Goal: Task Accomplishment & Management: Manage account settings

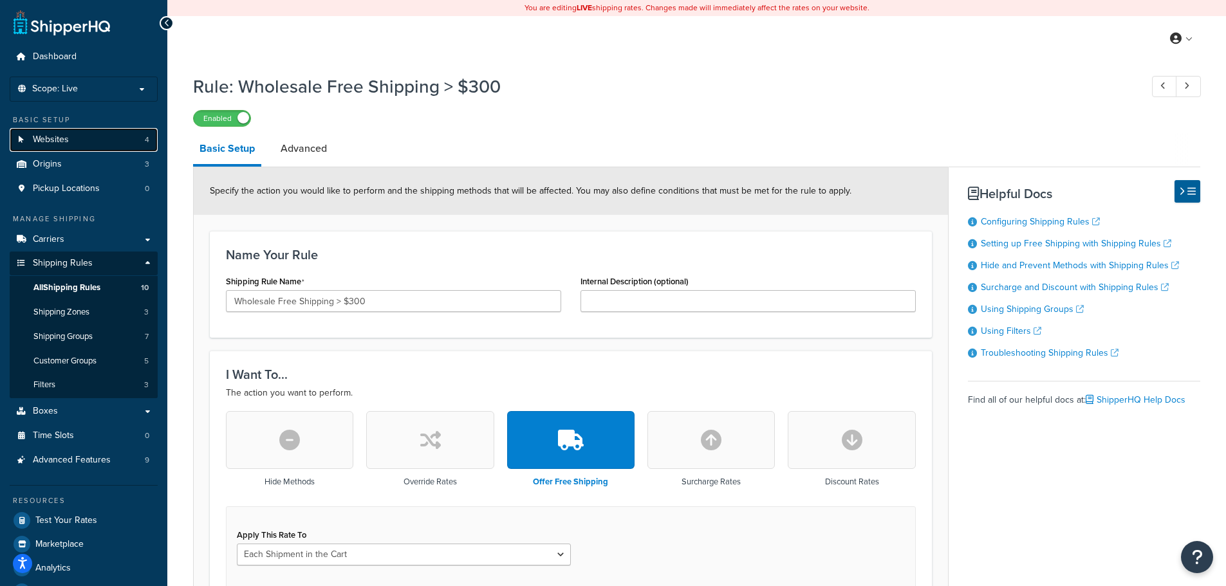
click at [82, 142] on link "Websites 4" at bounding box center [84, 140] width 148 height 24
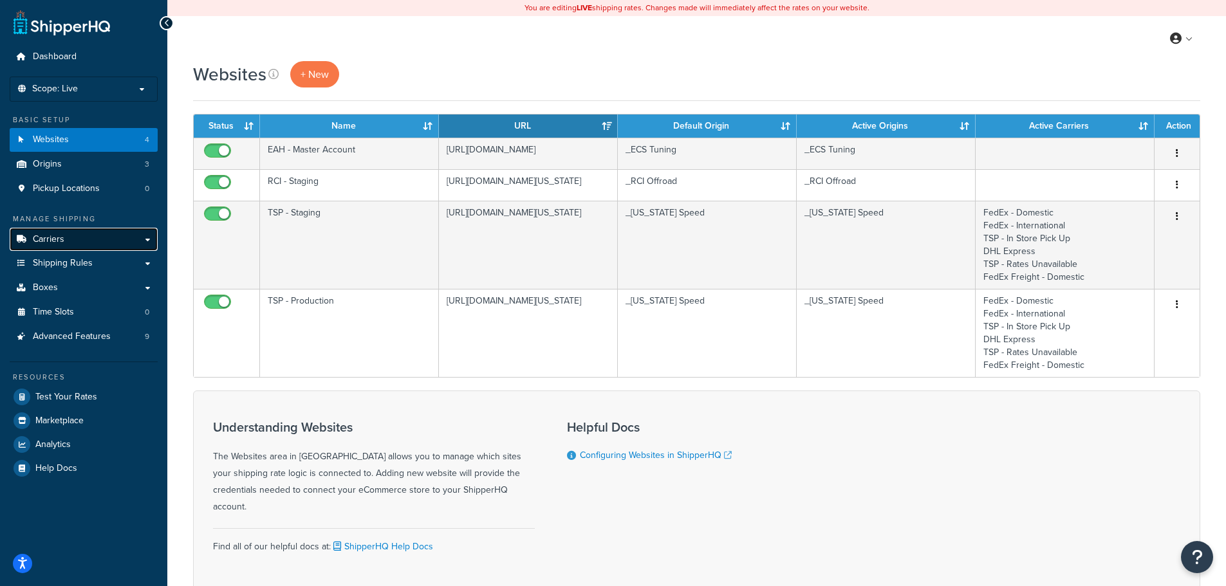
click at [74, 243] on link "Carriers" at bounding box center [84, 240] width 148 height 24
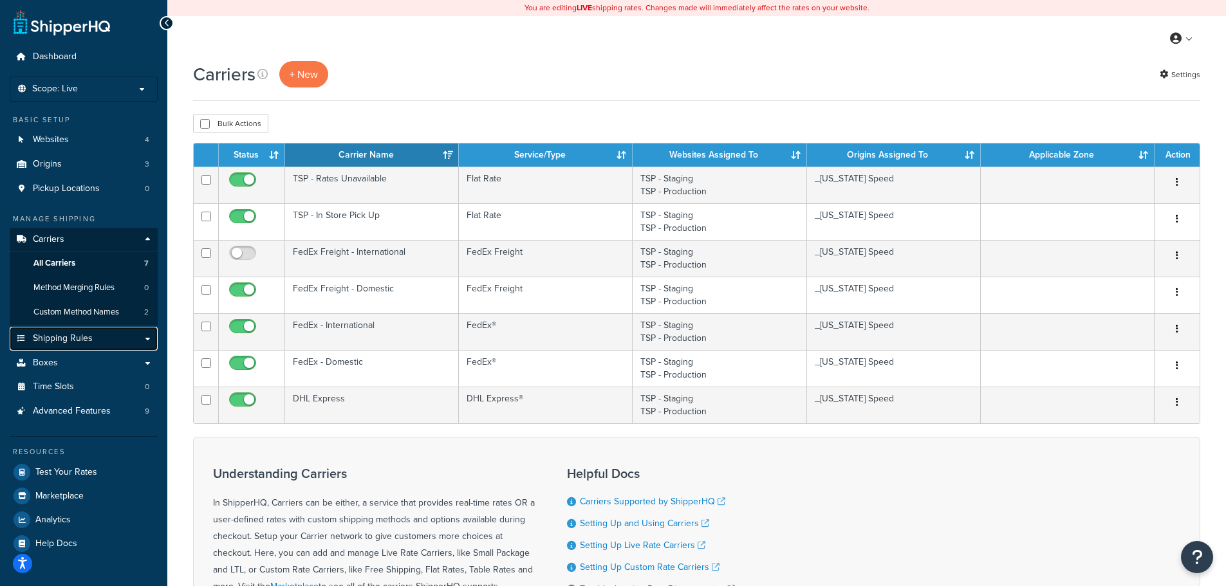
click at [83, 340] on span "Shipping Rules" at bounding box center [63, 338] width 60 height 11
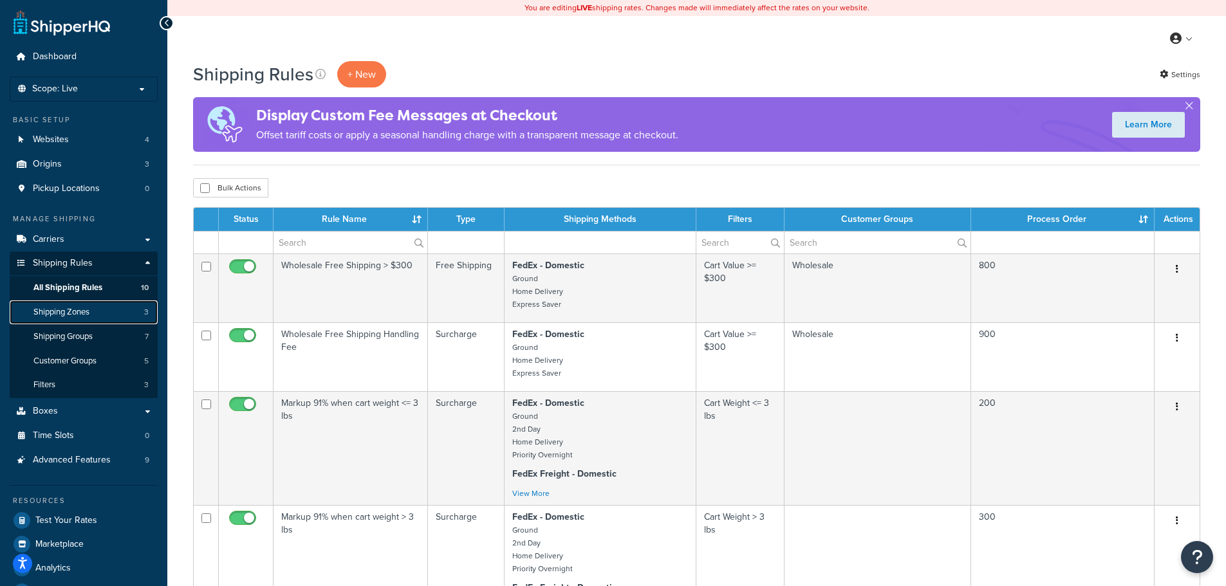
click at [74, 313] on span "Shipping Zones" at bounding box center [61, 312] width 56 height 11
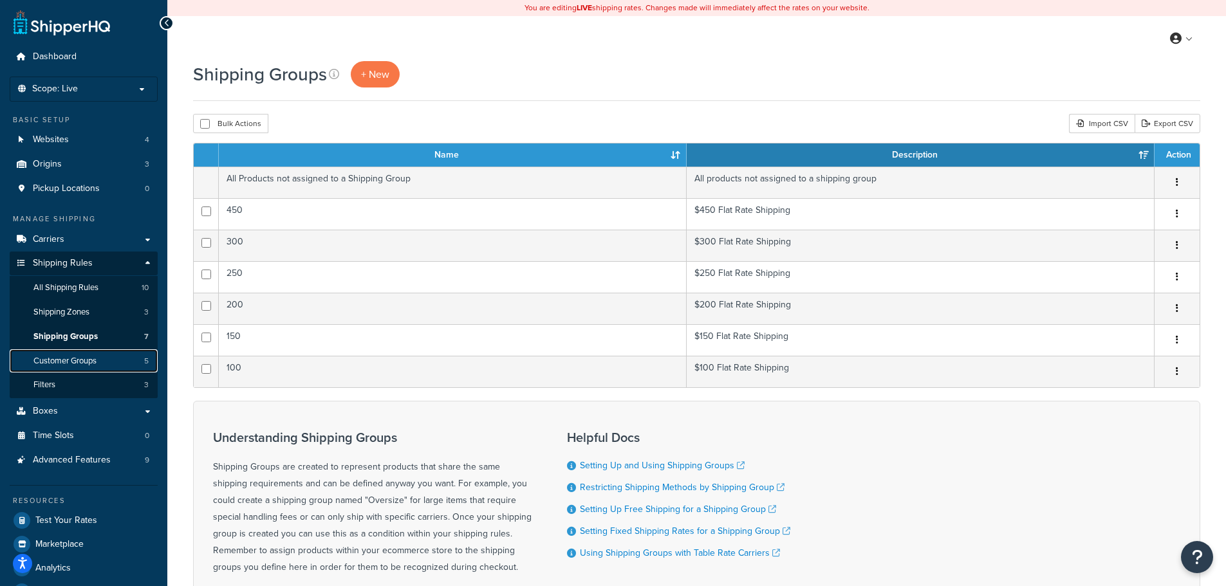
click at [78, 362] on span "Customer Groups" at bounding box center [64, 361] width 63 height 11
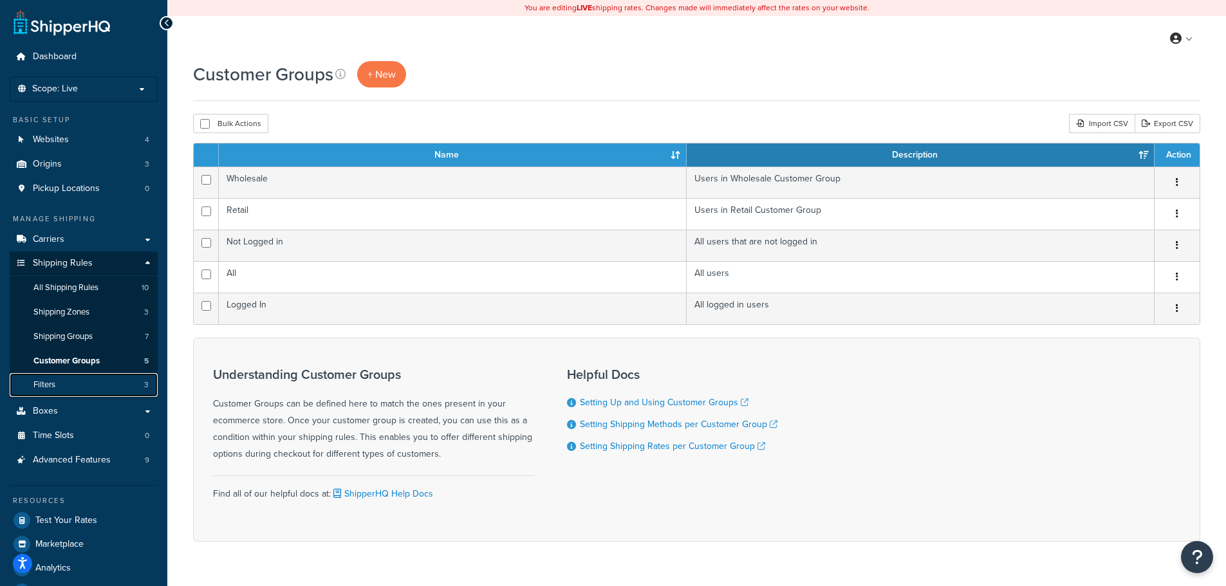
click at [84, 391] on link "Filters 3" at bounding box center [84, 385] width 148 height 24
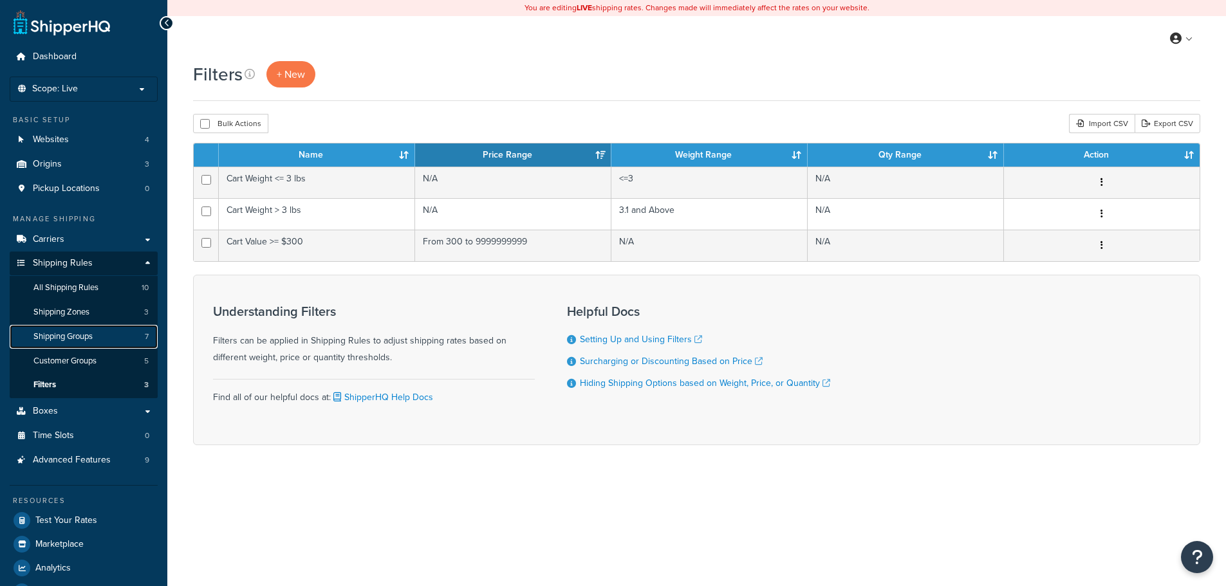
click at [108, 338] on link "Shipping Groups 7" at bounding box center [84, 337] width 148 height 24
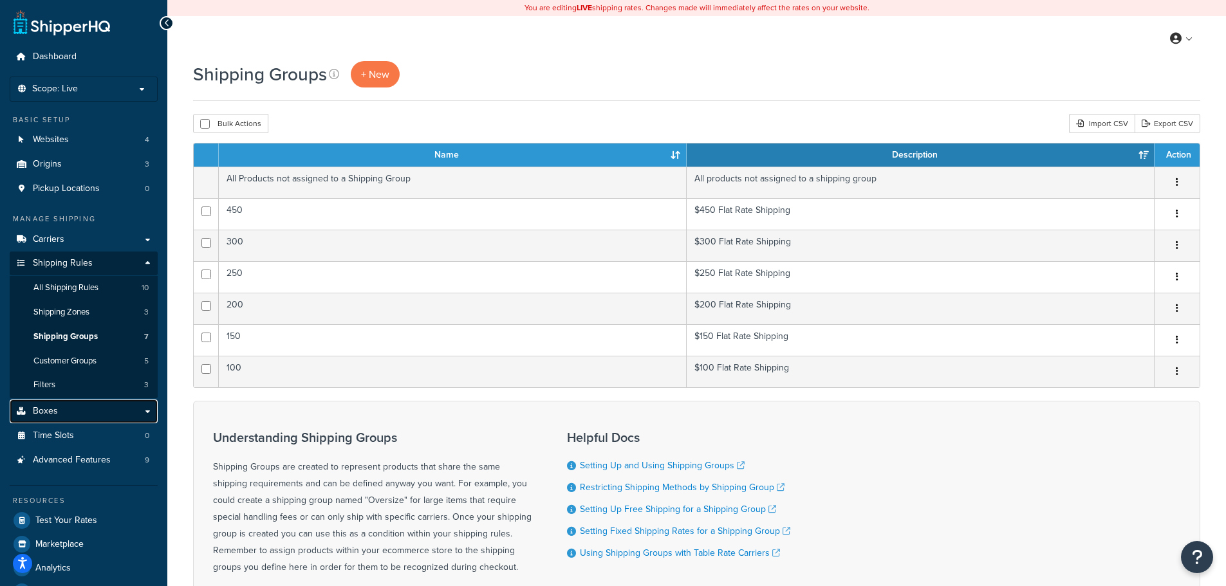
click at [57, 415] on link "Boxes" at bounding box center [84, 412] width 148 height 24
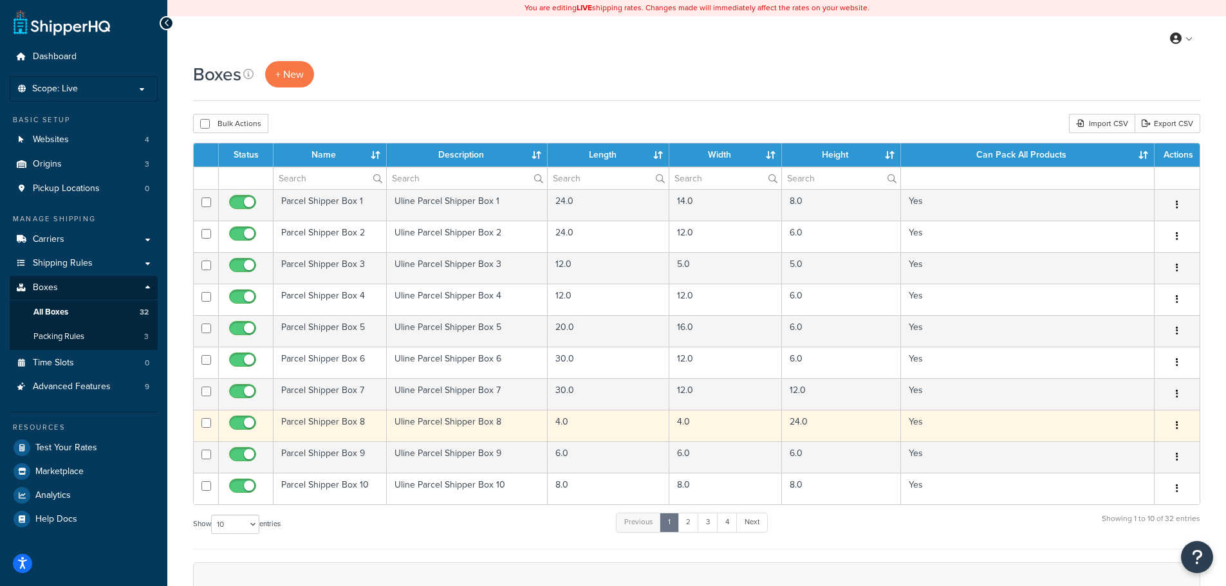
scroll to position [241, 0]
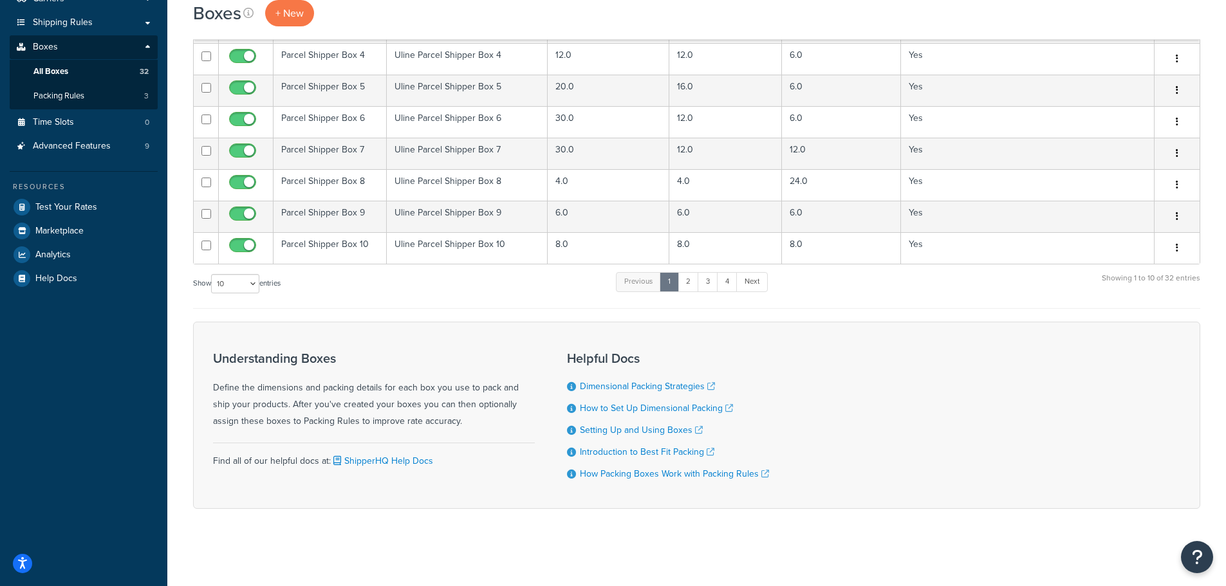
click at [212, 290] on label "Show 10 15 25 50 100 1000 entries" at bounding box center [237, 283] width 88 height 19
click at [212, 290] on select "10 15 25 50 100 1000" at bounding box center [235, 283] width 48 height 19
click at [230, 290] on select "10 15 25 50 100 1000" at bounding box center [235, 283] width 48 height 19
select select "1000"
click at [212, 274] on select "10 15 25 50 100 1000" at bounding box center [235, 283] width 48 height 19
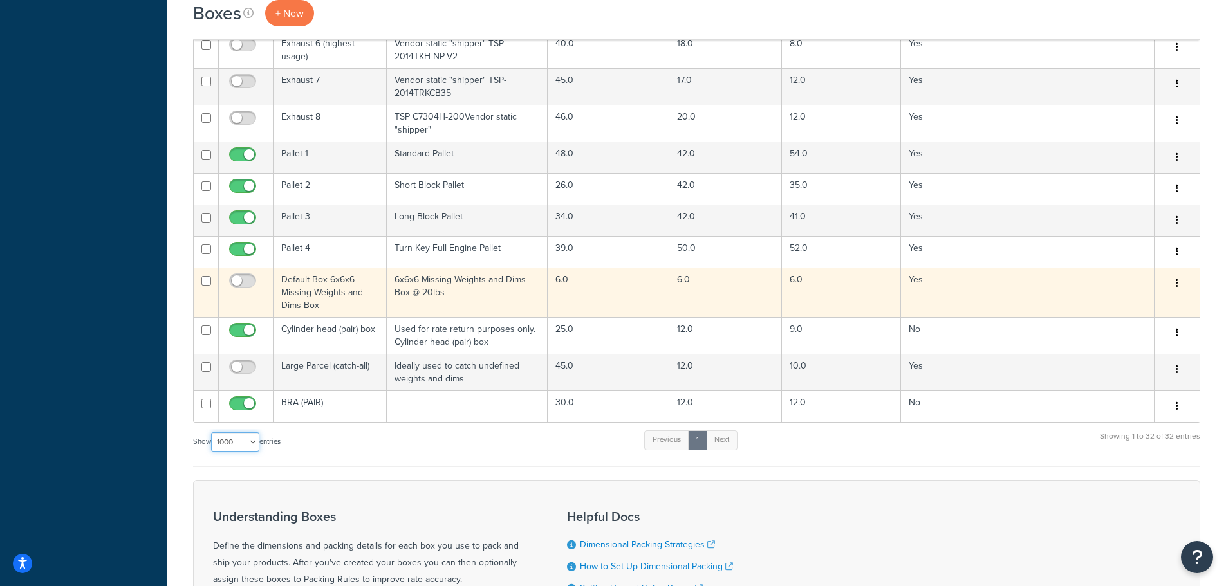
scroll to position [837, 0]
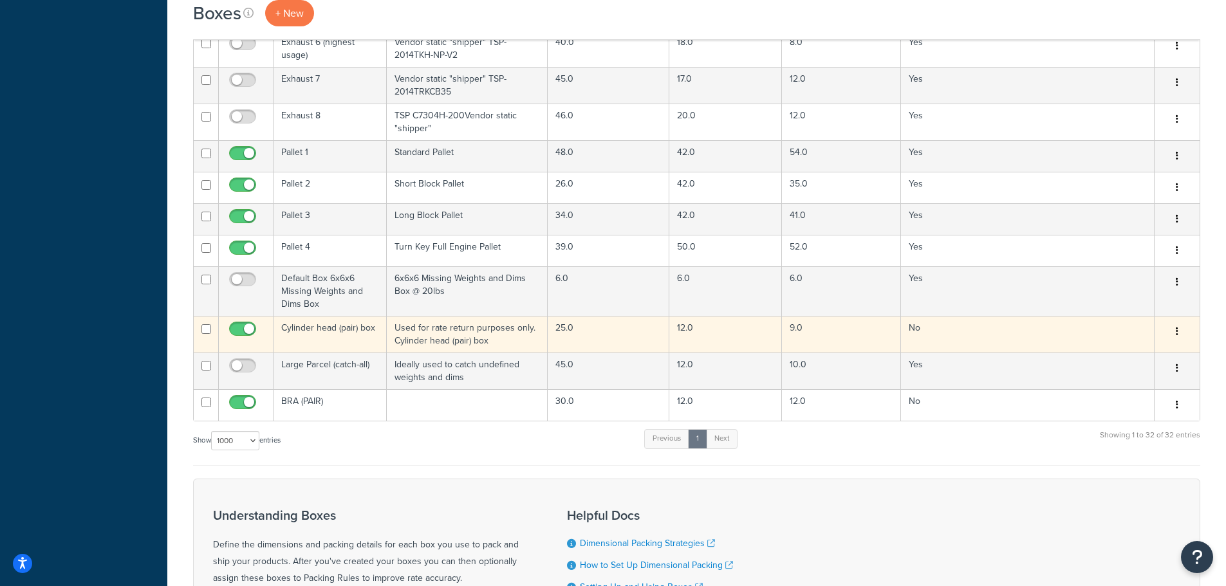
click at [353, 335] on td "Cylinder head (pair) box" at bounding box center [329, 334] width 113 height 37
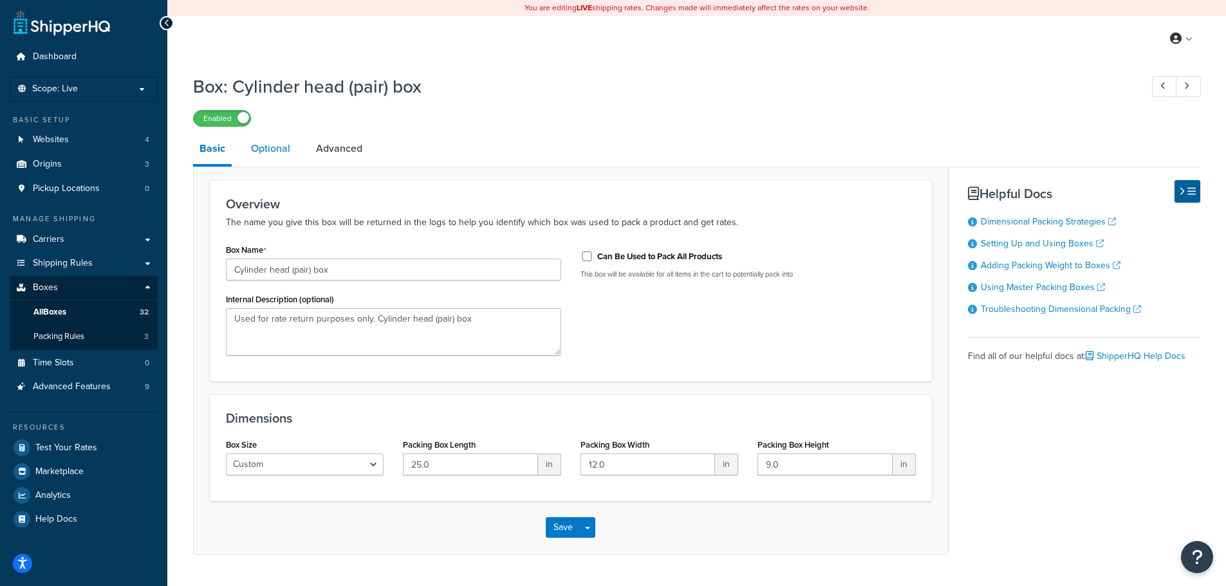
click at [265, 150] on link "Optional" at bounding box center [271, 148] width 52 height 31
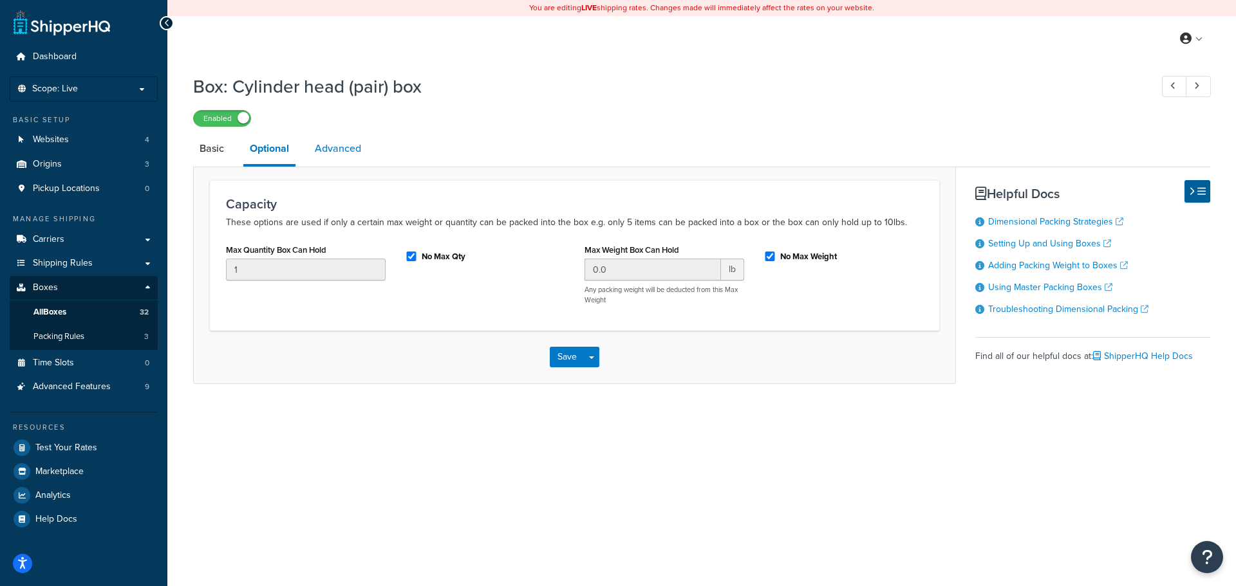
click at [328, 153] on link "Advanced" at bounding box center [337, 148] width 59 height 31
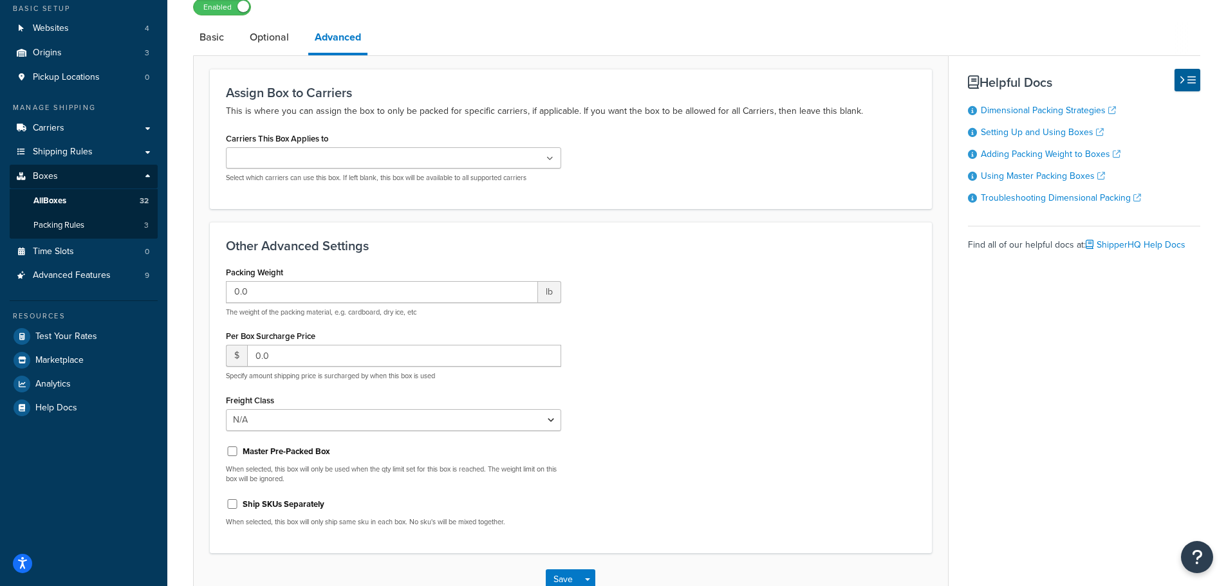
scroll to position [3, 0]
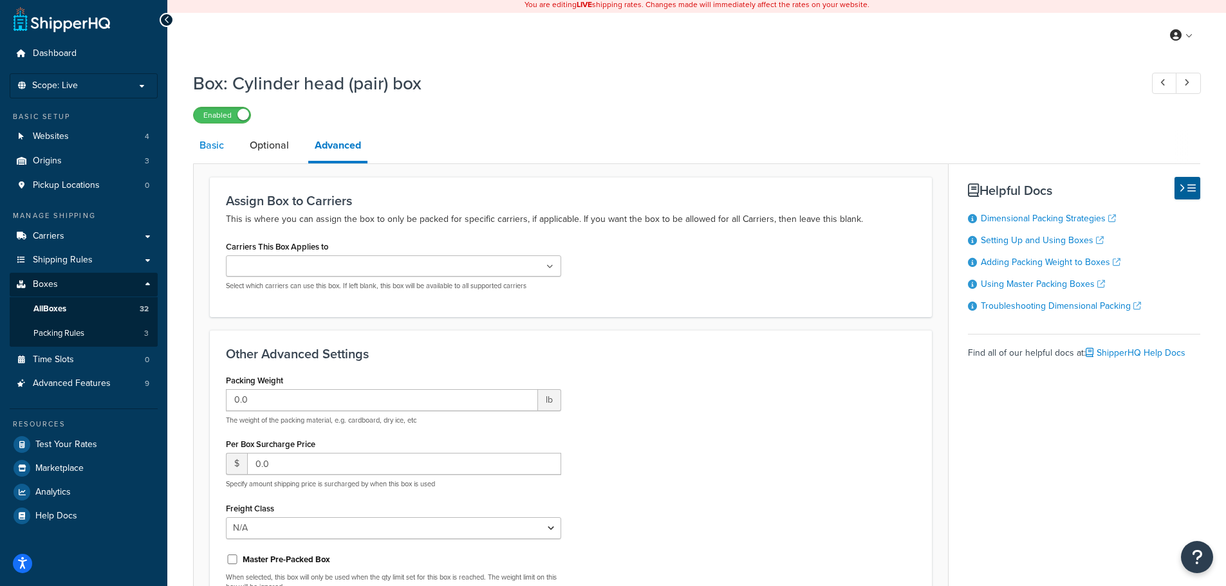
click at [210, 148] on link "Basic" at bounding box center [211, 145] width 37 height 31
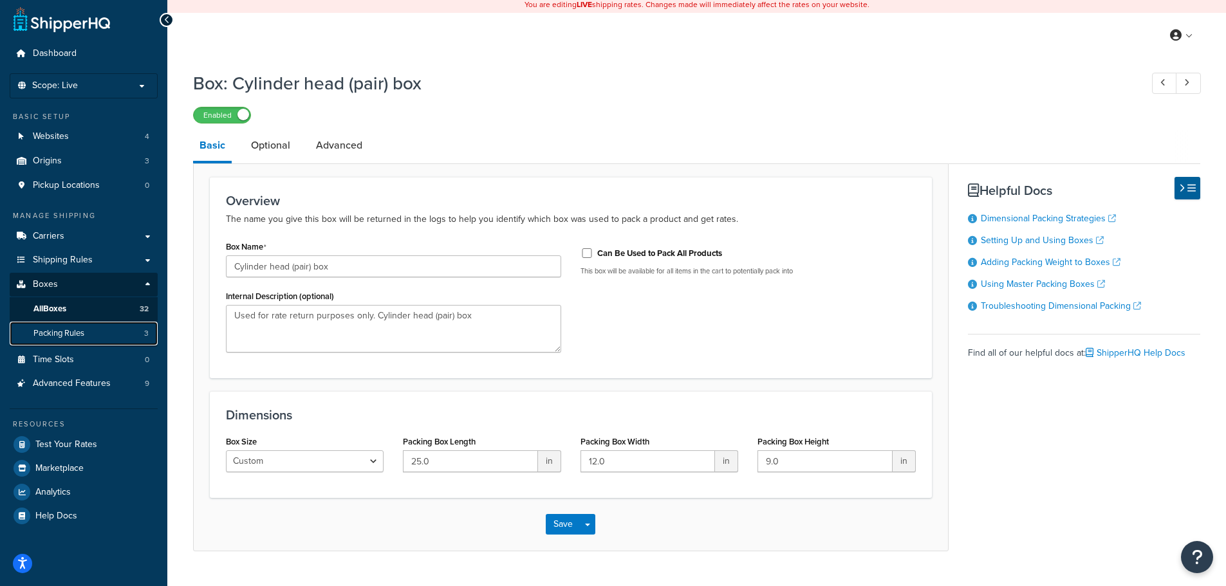
click at [79, 338] on span "Packing Rules" at bounding box center [58, 333] width 51 height 11
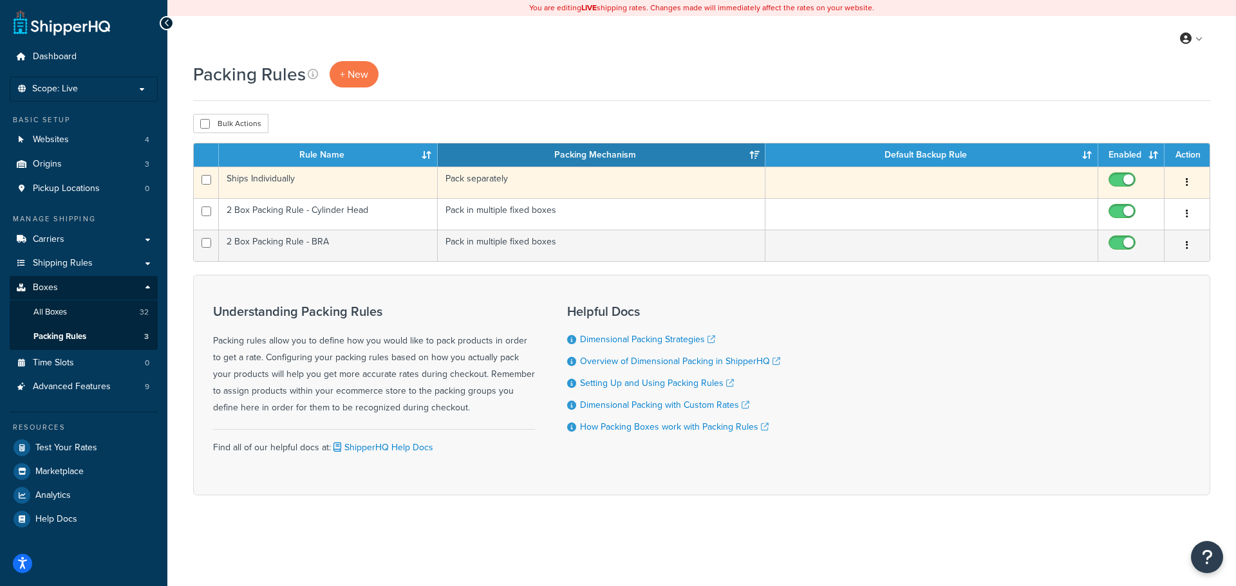
click at [379, 180] on td "Ships Individually" at bounding box center [328, 183] width 219 height 32
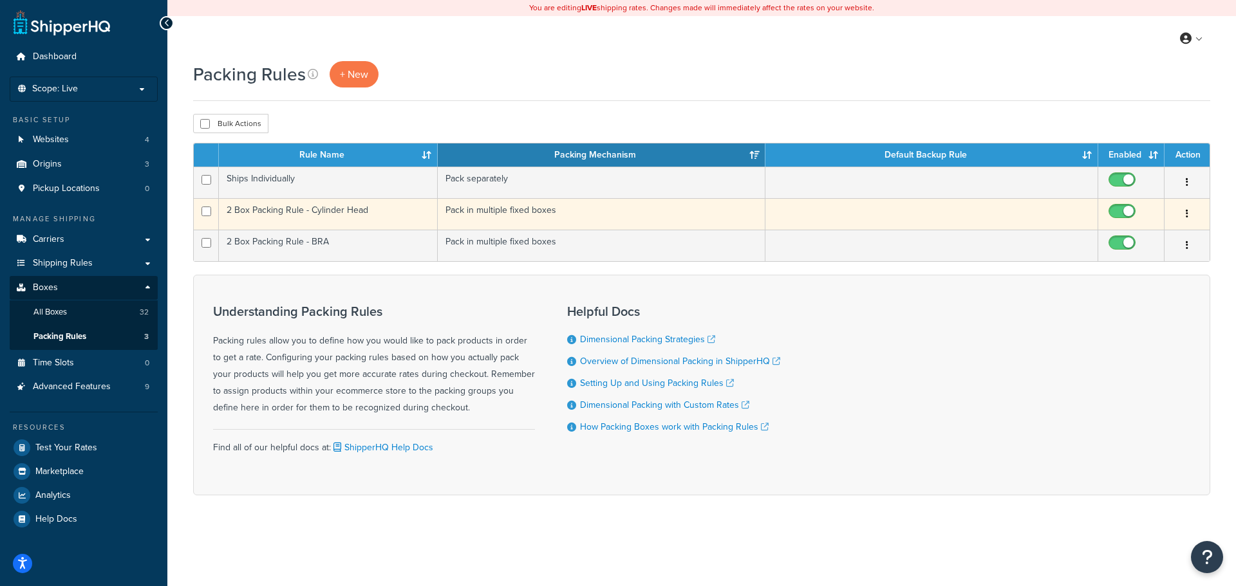
click at [297, 216] on td "2 Box Packing Rule - Cylinder Head" at bounding box center [328, 214] width 219 height 32
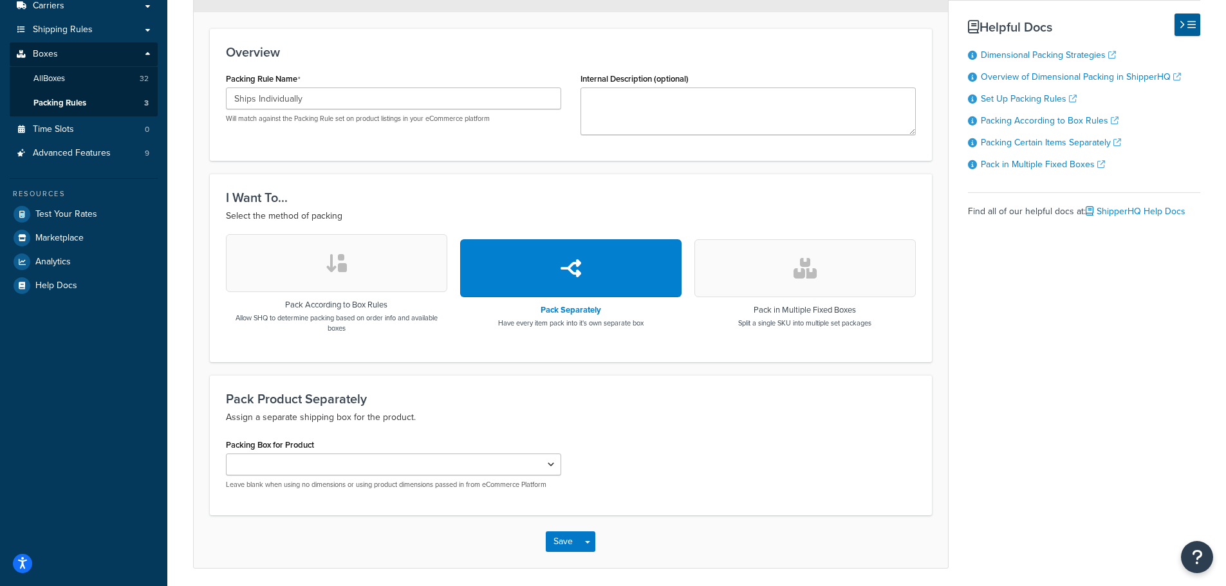
scroll to position [23, 0]
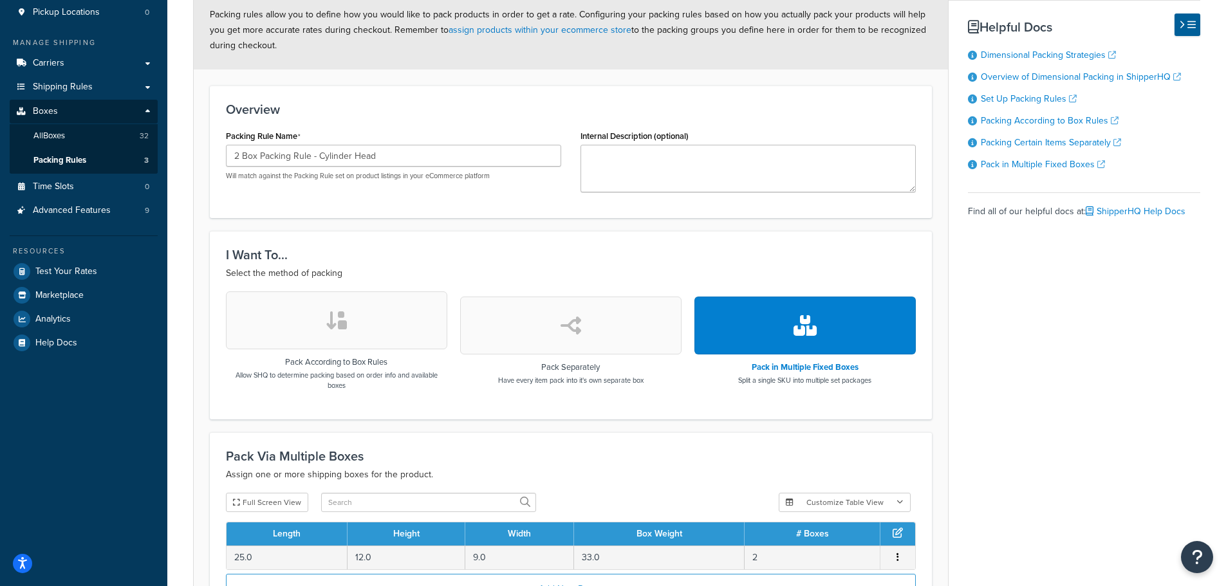
scroll to position [129, 0]
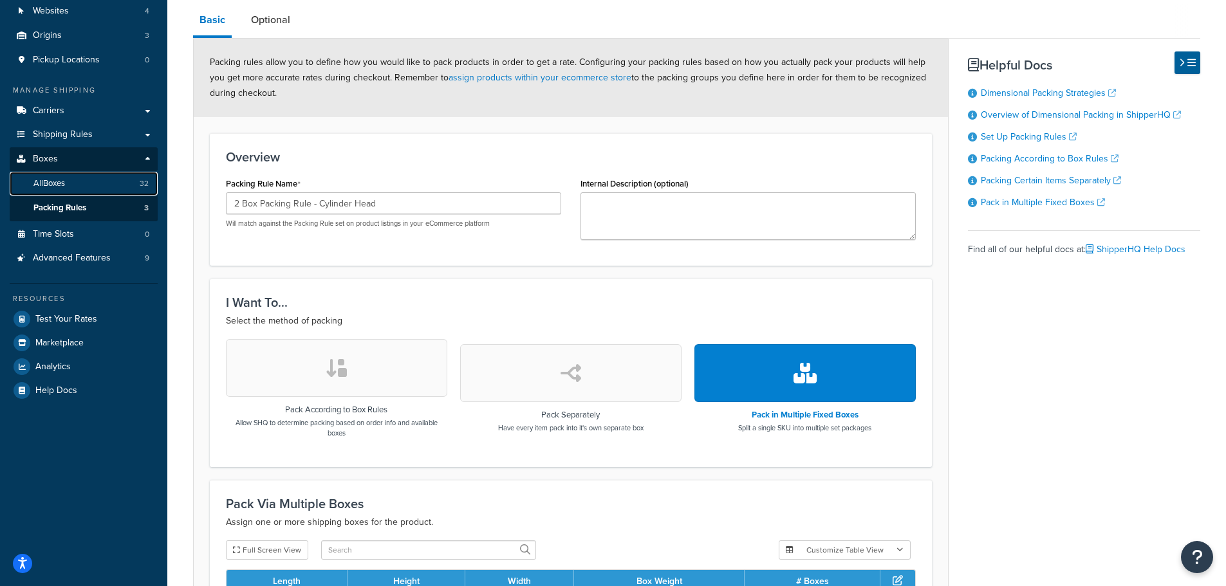
click at [95, 181] on link "All Boxes 32" at bounding box center [84, 184] width 148 height 24
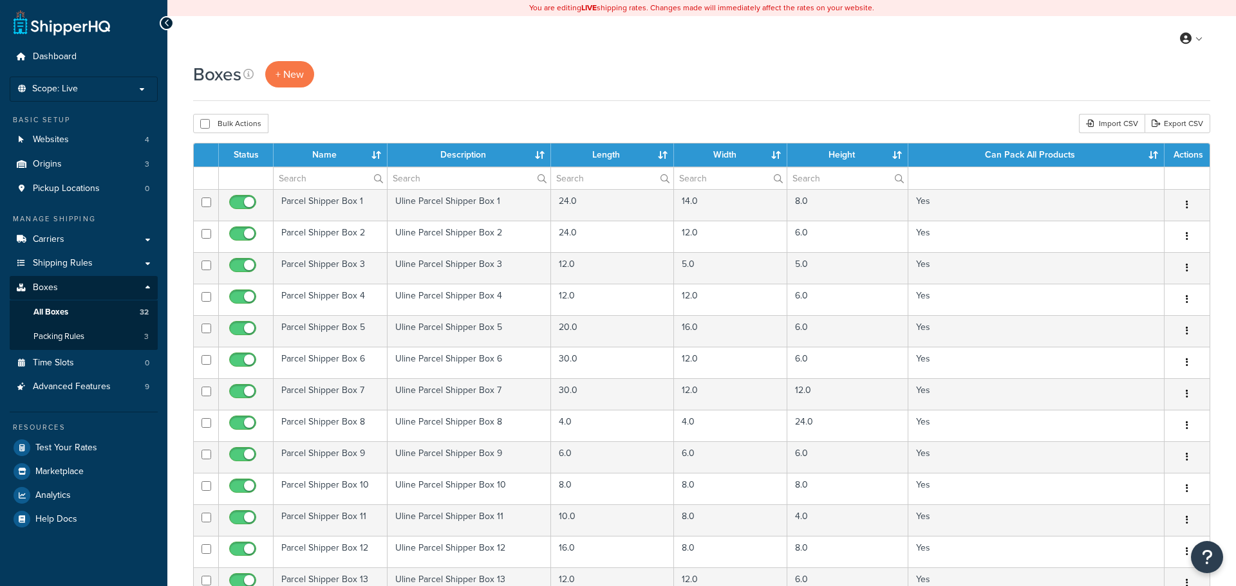
select select "1000"
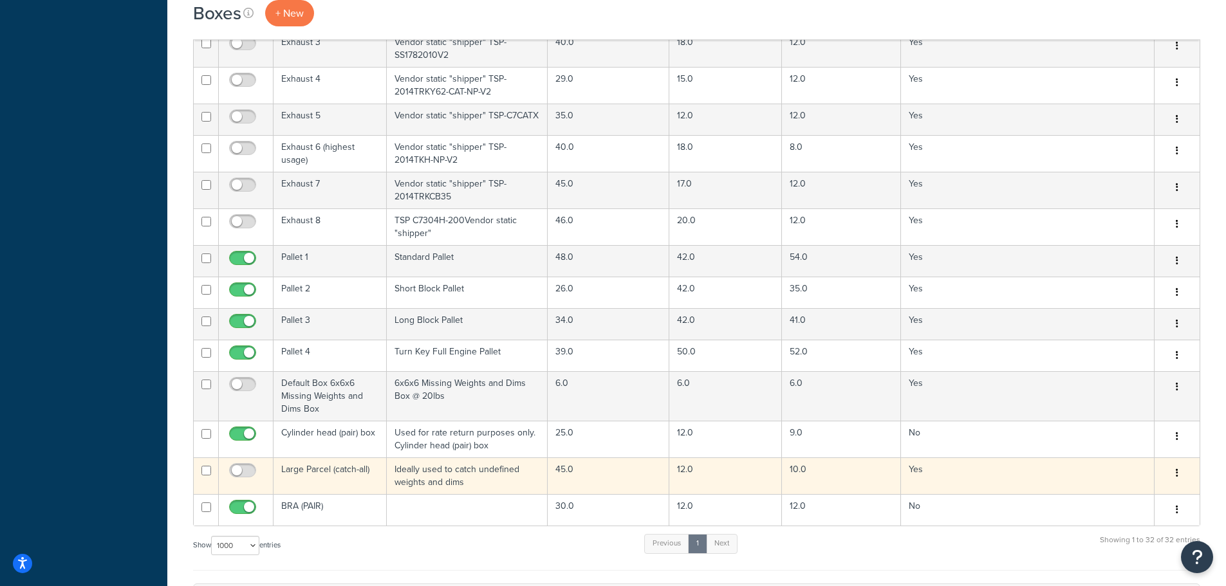
scroll to position [731, 0]
